Goal: Task Accomplishment & Management: Use online tool/utility

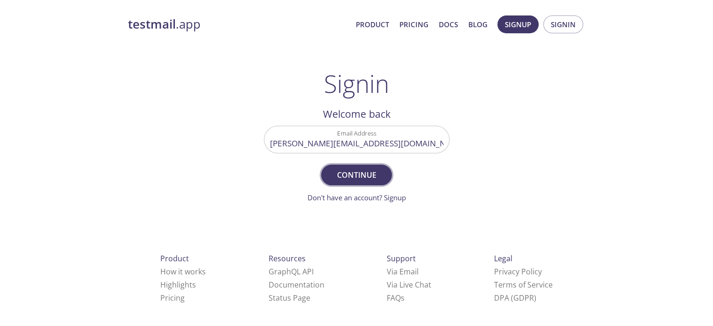
click at [356, 174] on span "Continue" at bounding box center [356, 174] width 50 height 13
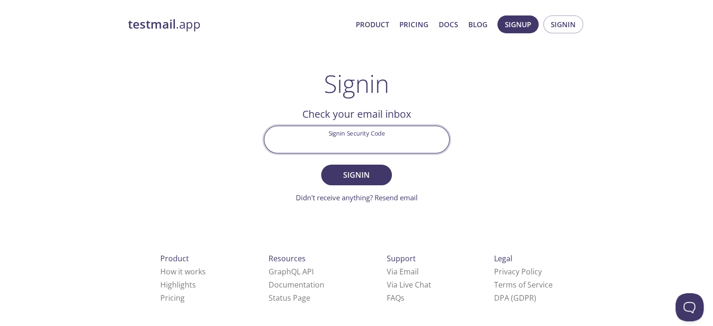
click at [360, 129] on input "Signin Security Code" at bounding box center [356, 139] width 185 height 27
paste input "DCE20_TAF"
click at [354, 173] on span "Signin" at bounding box center [356, 174] width 50 height 13
drag, startPoint x: 384, startPoint y: 144, endPoint x: 333, endPoint y: 143, distance: 51.1
click at [333, 143] on input "DCE20_TAF" at bounding box center [356, 139] width 185 height 27
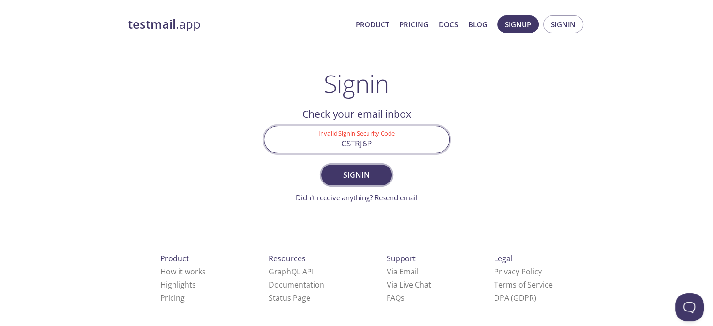
type input "CSTRJ6P"
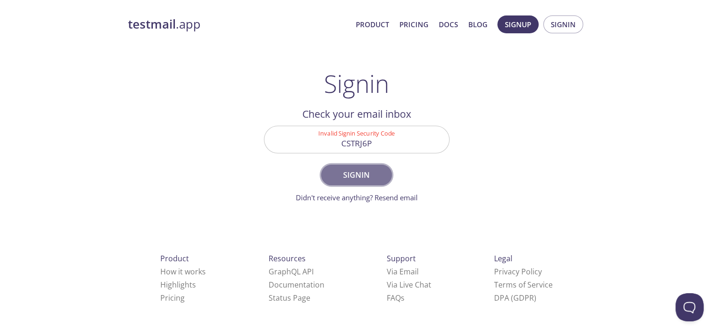
click at [354, 170] on span "Signin" at bounding box center [356, 174] width 50 height 13
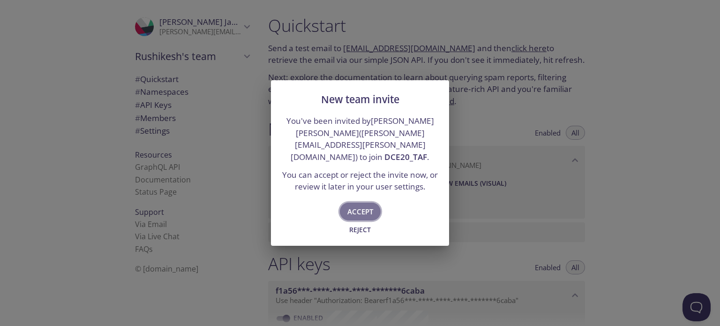
click at [360, 205] on span "Accept" at bounding box center [360, 211] width 26 height 12
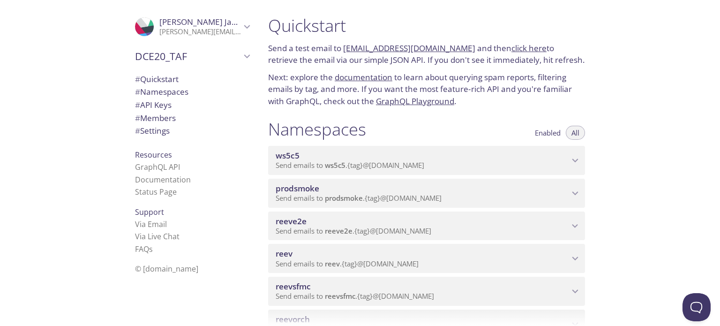
type input "DCE20_TAF"
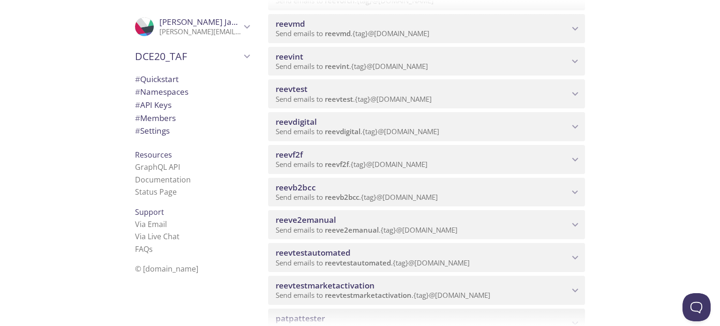
scroll to position [422, 0]
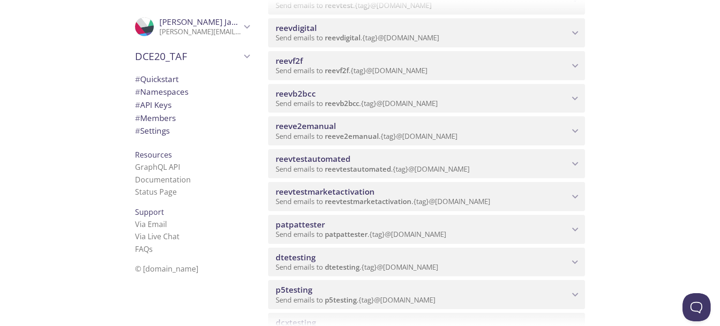
click at [649, 147] on div "Quickstart Send a test email to [EMAIL_ADDRESS][DOMAIN_NAME] and then click her…" at bounding box center [490, 163] width 459 height 326
click at [567, 163] on span "reevtestautomated" at bounding box center [422, 159] width 293 height 10
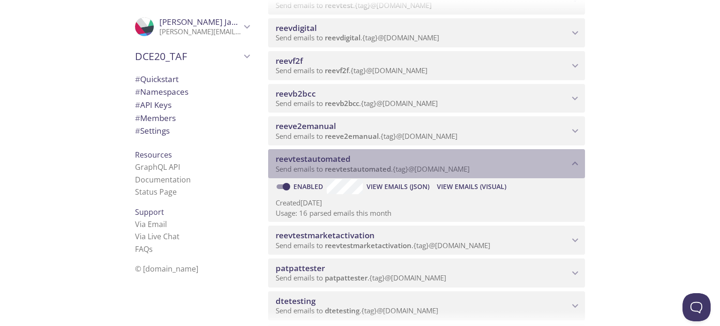
click at [578, 161] on icon "reevtestautomated namespace" at bounding box center [575, 164] width 12 height 12
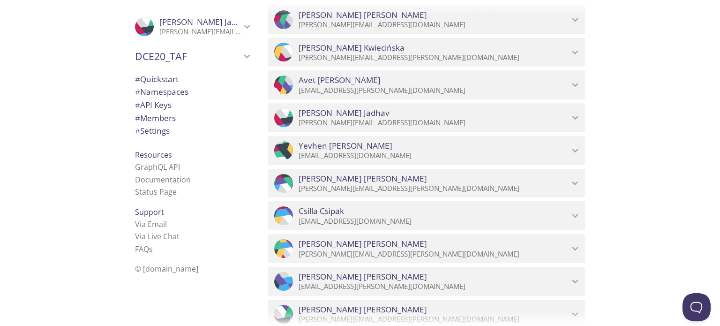
scroll to position [4641, 0]
click at [576, 118] on icon "Rushikesh Jadhav" at bounding box center [575, 118] width 6 height 4
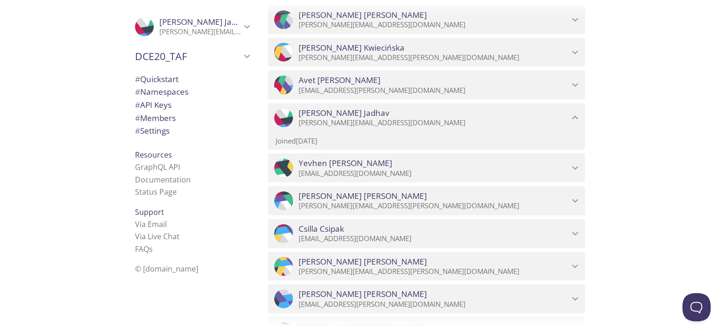
click at [576, 118] on icon "Rushikesh Jadhav" at bounding box center [575, 118] width 12 height 12
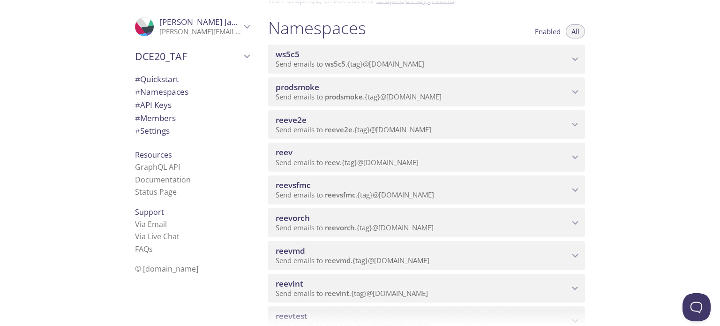
scroll to position [0, 0]
